Goal: Information Seeking & Learning: Learn about a topic

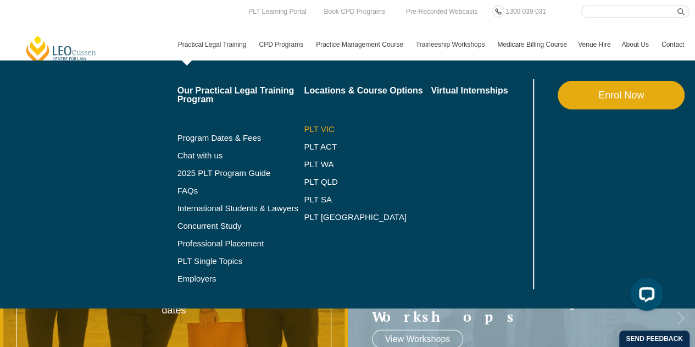
click at [317, 127] on link "PLT VIC" at bounding box center [367, 129] width 127 height 9
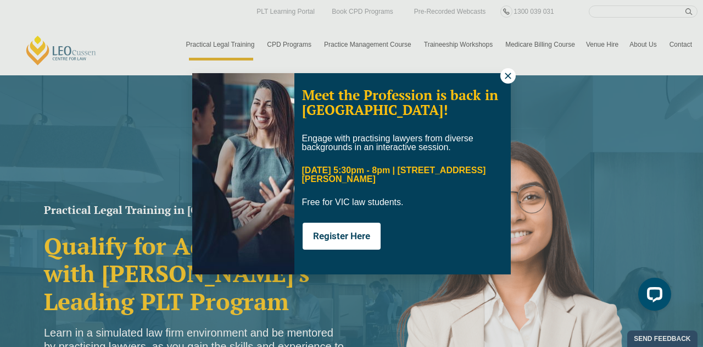
click at [103, 24] on div "Meet the Profession is back in Melbourne! Engage with practising lawyers from d…" at bounding box center [351, 173] width 703 height 347
